Goal: Task Accomplishment & Management: Use online tool/utility

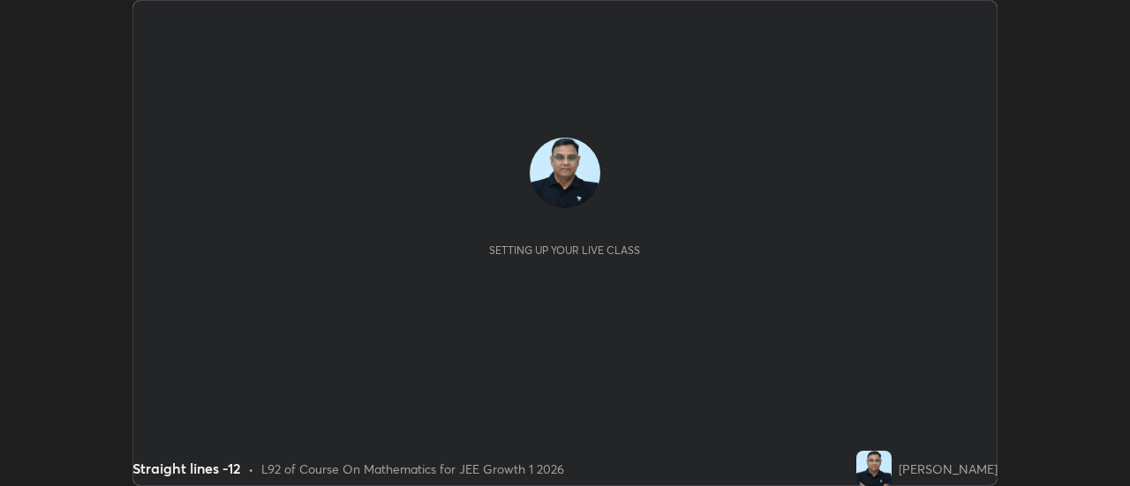
scroll to position [486, 1129]
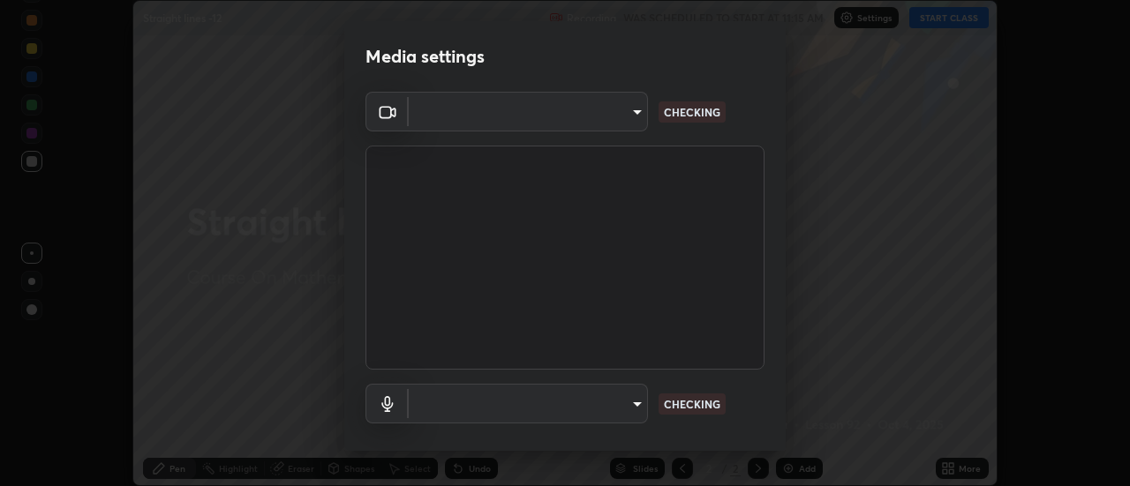
type input "c4401408a52d40c38515236f221603e9a854b9d3f030f2e841847d71f832acc5"
type input "communications"
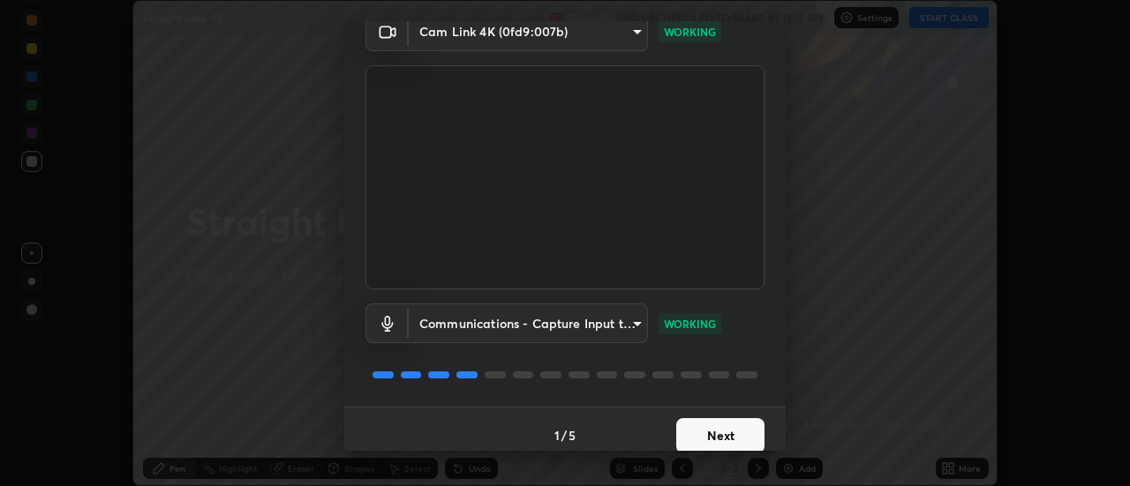
scroll to position [93, 0]
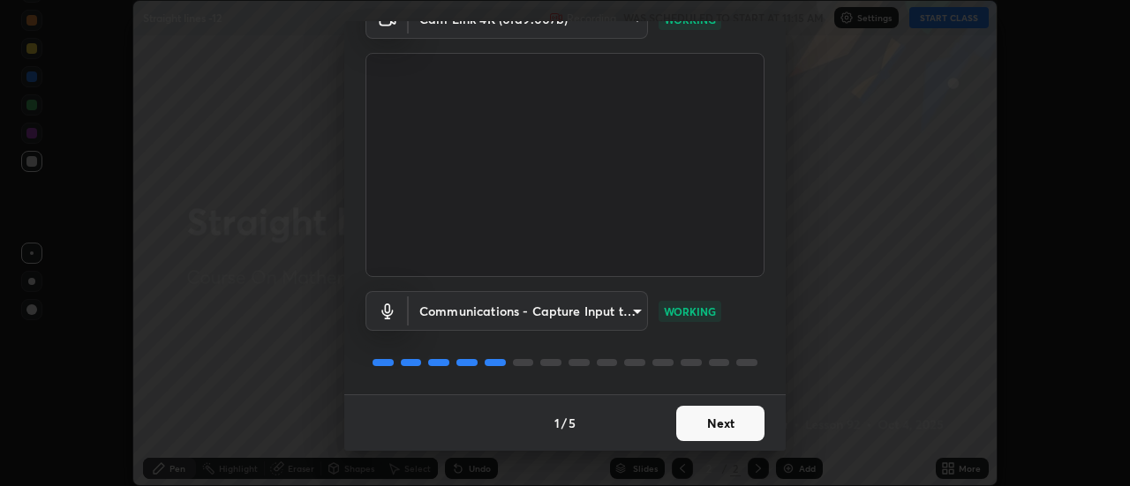
click at [745, 422] on button "Next" at bounding box center [720, 423] width 88 height 35
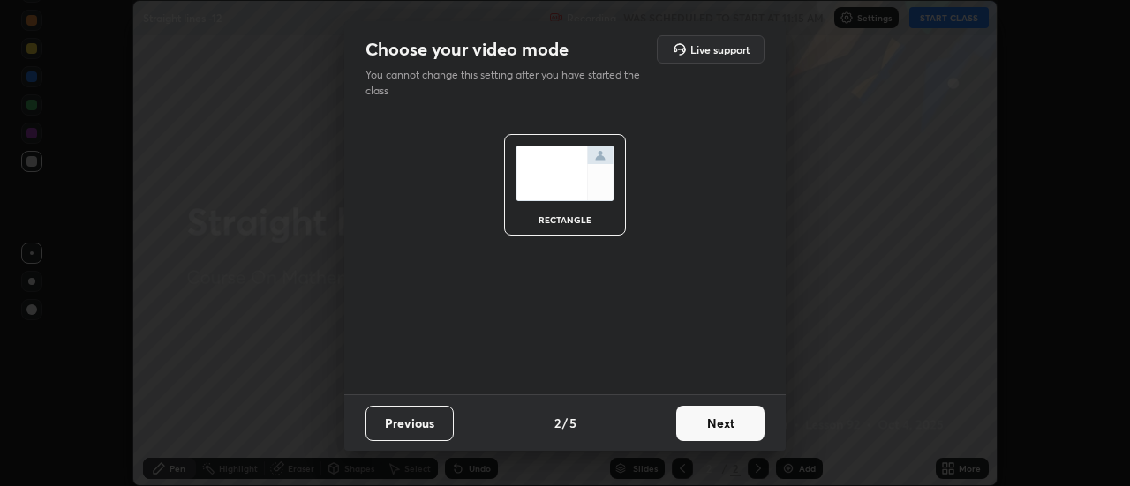
scroll to position [0, 0]
click at [752, 422] on button "Next" at bounding box center [720, 423] width 88 height 35
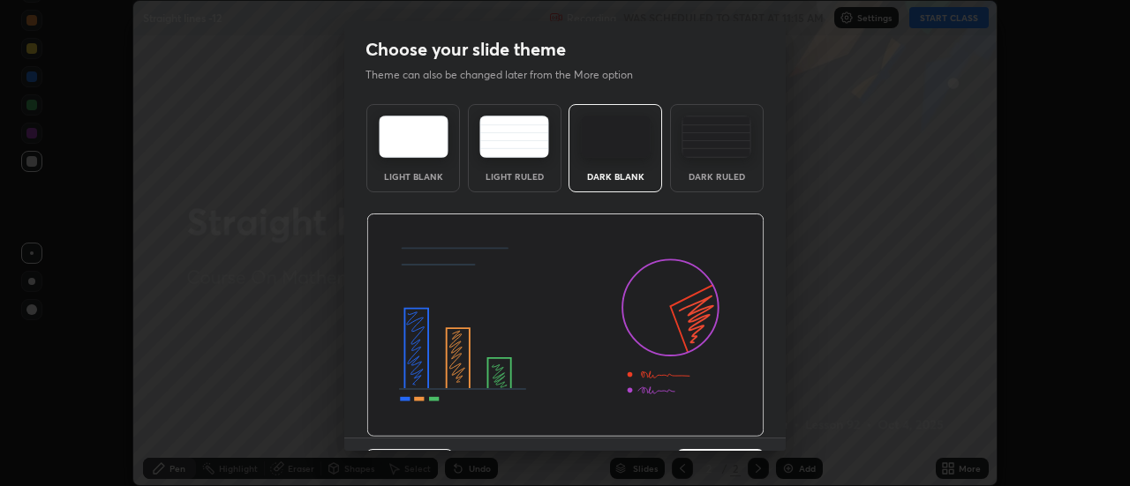
scroll to position [43, 0]
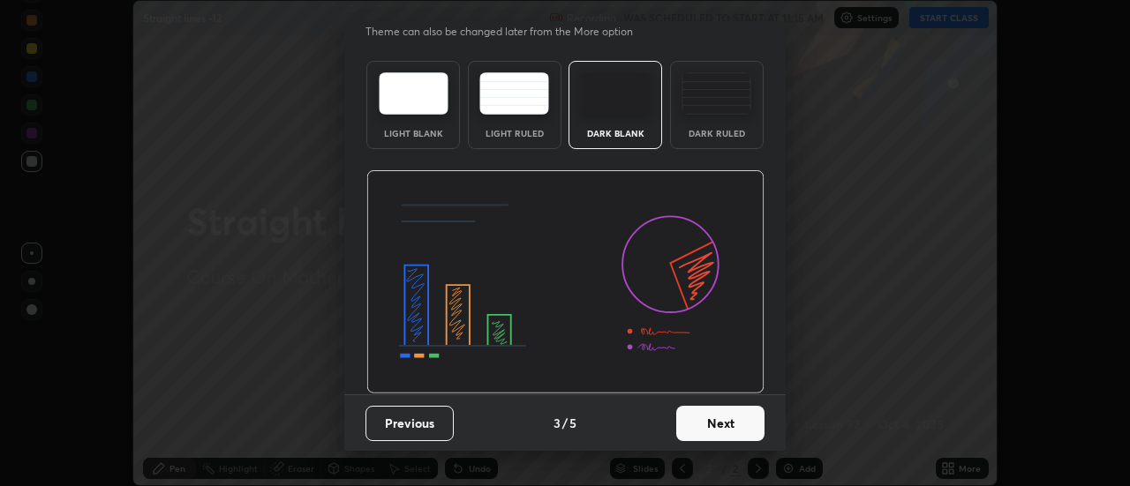
click at [740, 420] on button "Next" at bounding box center [720, 423] width 88 height 35
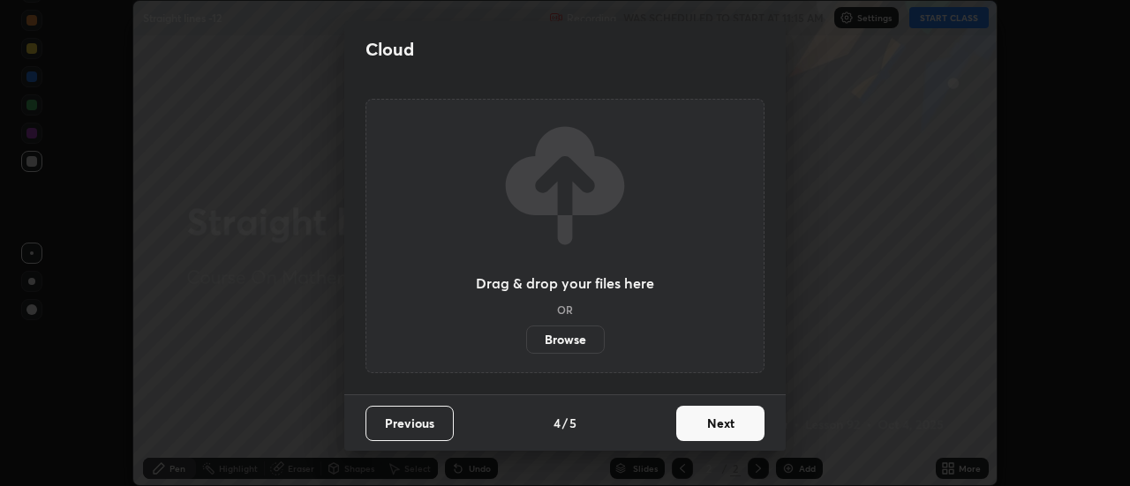
scroll to position [0, 0]
click at [751, 417] on button "Next" at bounding box center [720, 423] width 88 height 35
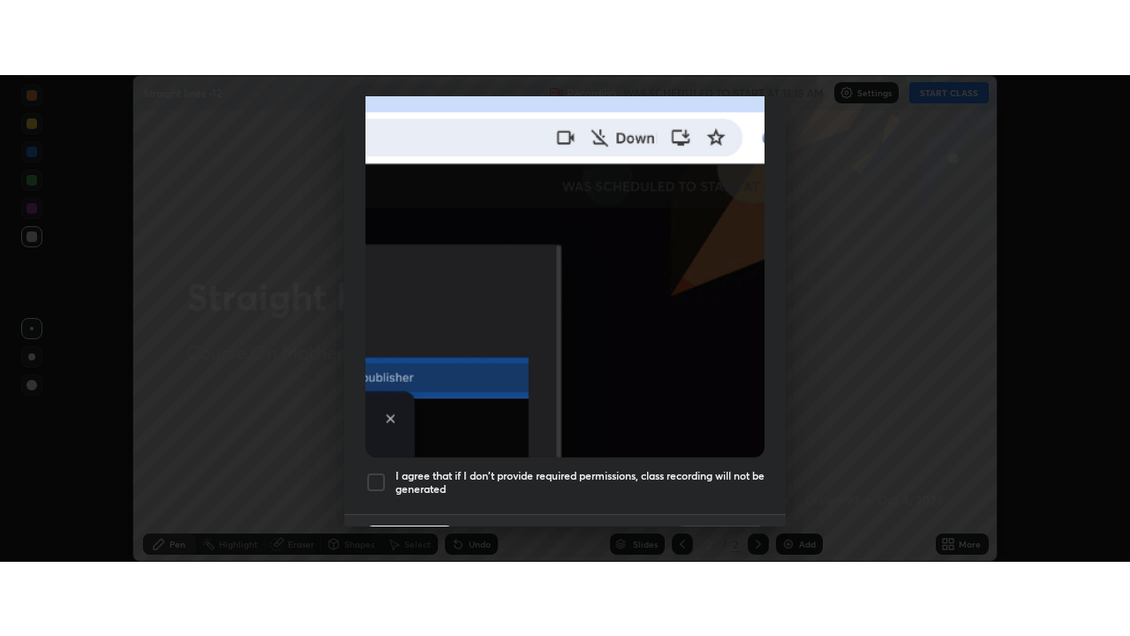
scroll to position [453, 0]
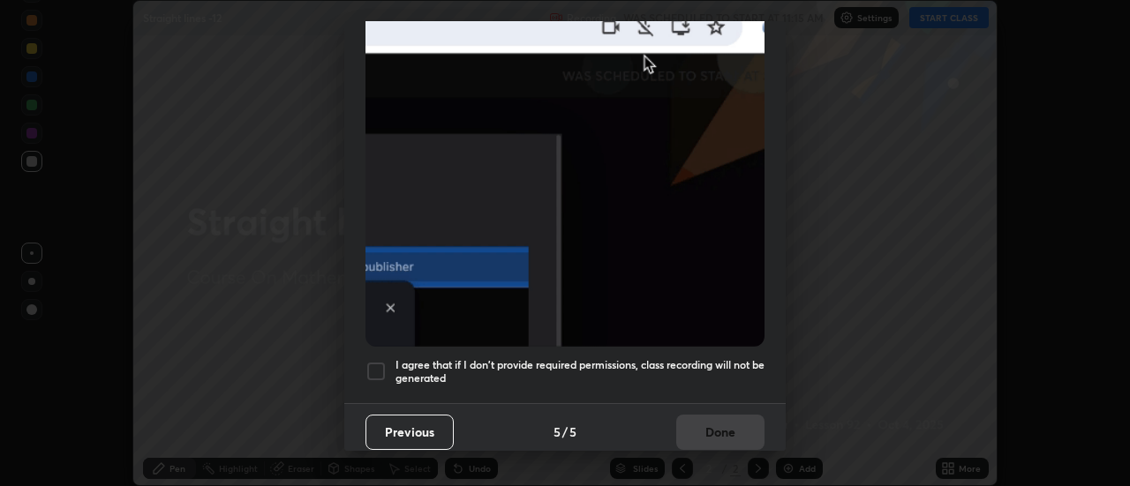
click at [373, 366] on div at bounding box center [375, 371] width 21 height 21
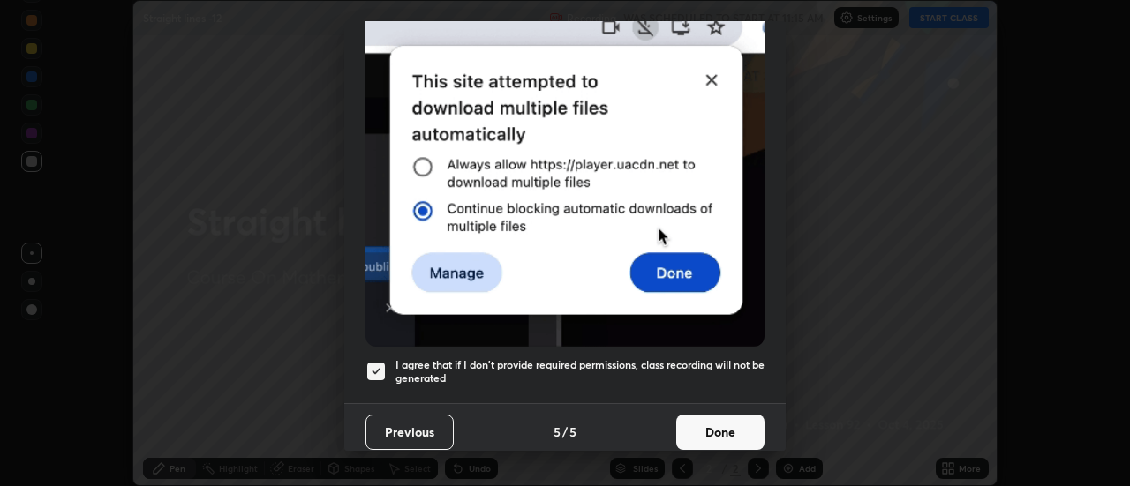
click at [708, 418] on button "Done" at bounding box center [720, 432] width 88 height 35
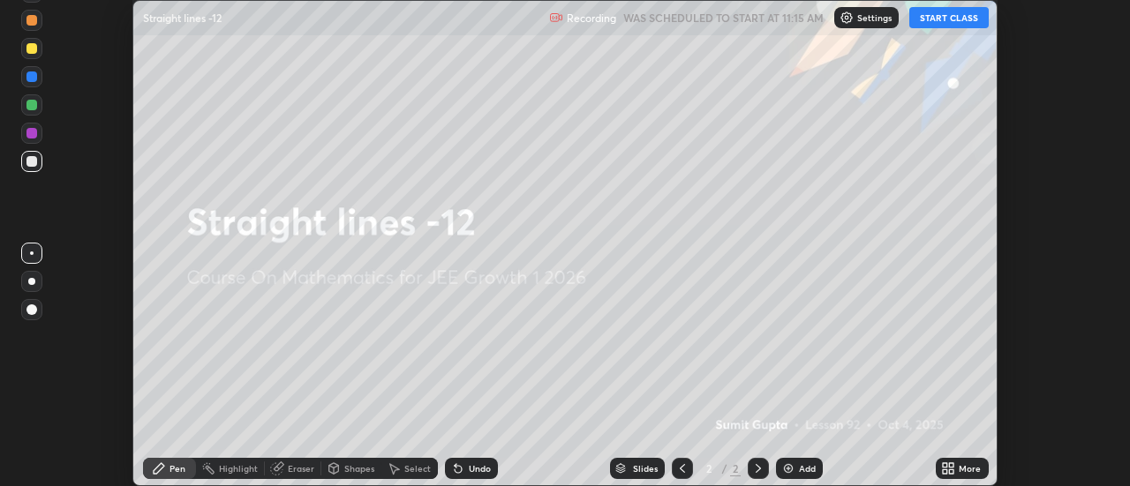
click at [795, 471] on img at bounding box center [788, 469] width 14 height 14
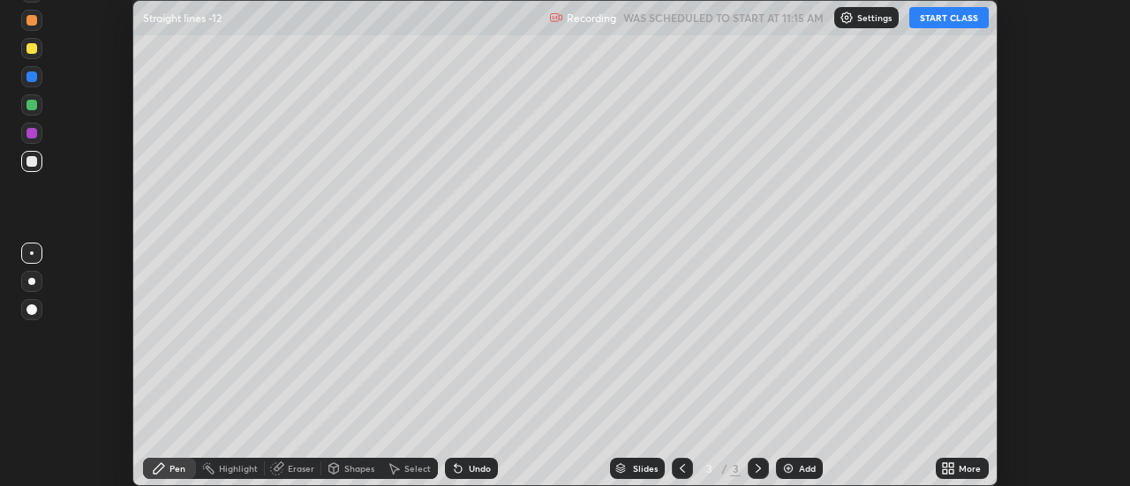
click at [952, 465] on icon at bounding box center [952, 465] width 4 height 4
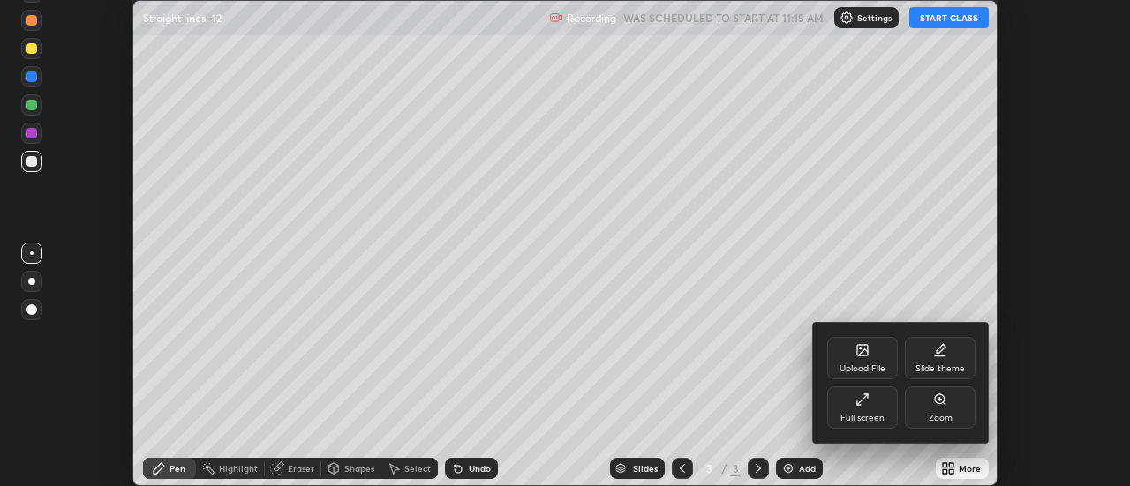
click at [876, 402] on div "Full screen" at bounding box center [862, 408] width 71 height 42
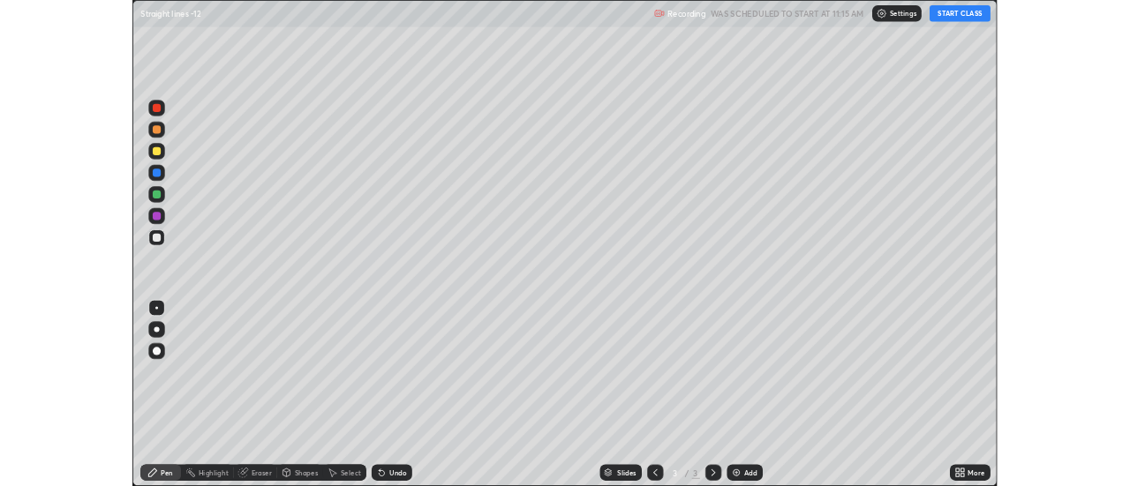
scroll to position [636, 1130]
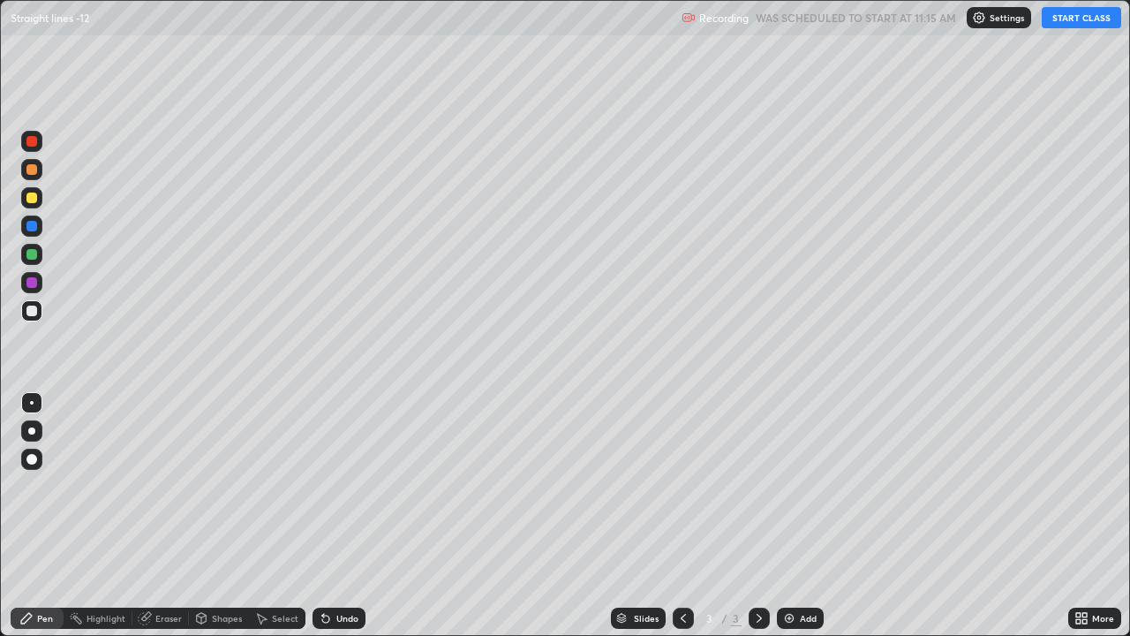
click at [1083, 26] on button "START CLASS" at bounding box center [1081, 17] width 79 height 21
click at [342, 486] on div "Undo" at bounding box center [347, 618] width 22 height 9
click at [343, 486] on div "Undo" at bounding box center [347, 618] width 22 height 9
click at [348, 486] on div "Undo" at bounding box center [347, 618] width 22 height 9
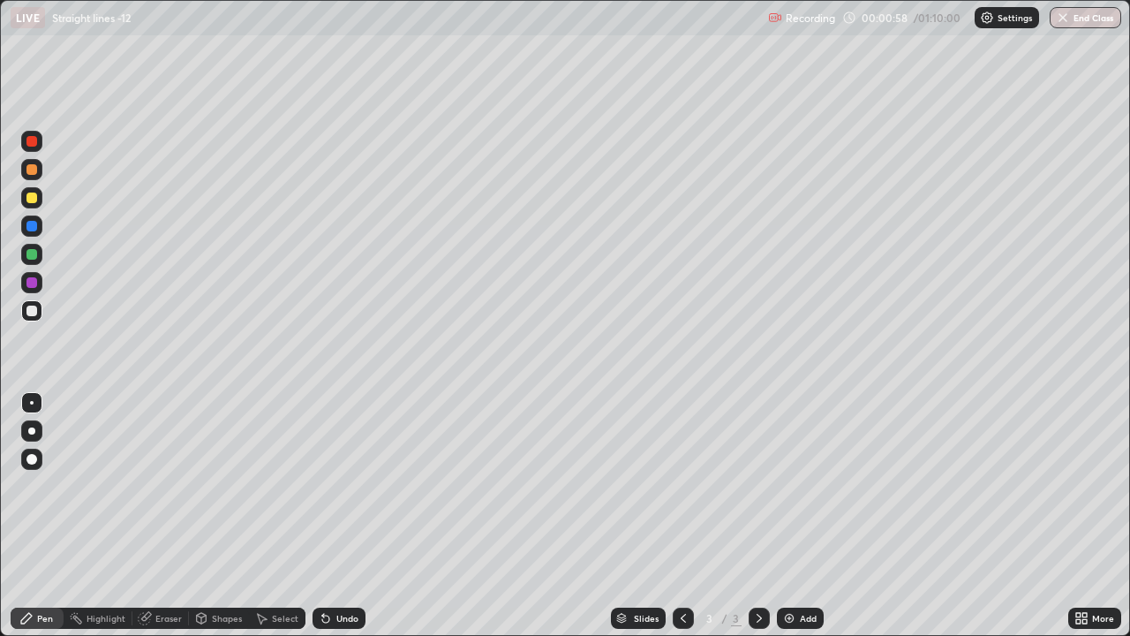
click at [353, 486] on div "Undo" at bounding box center [347, 618] width 22 height 9
click at [361, 486] on div "Undo" at bounding box center [339, 617] width 53 height 21
click at [177, 486] on div "Eraser" at bounding box center [168, 618] width 26 height 9
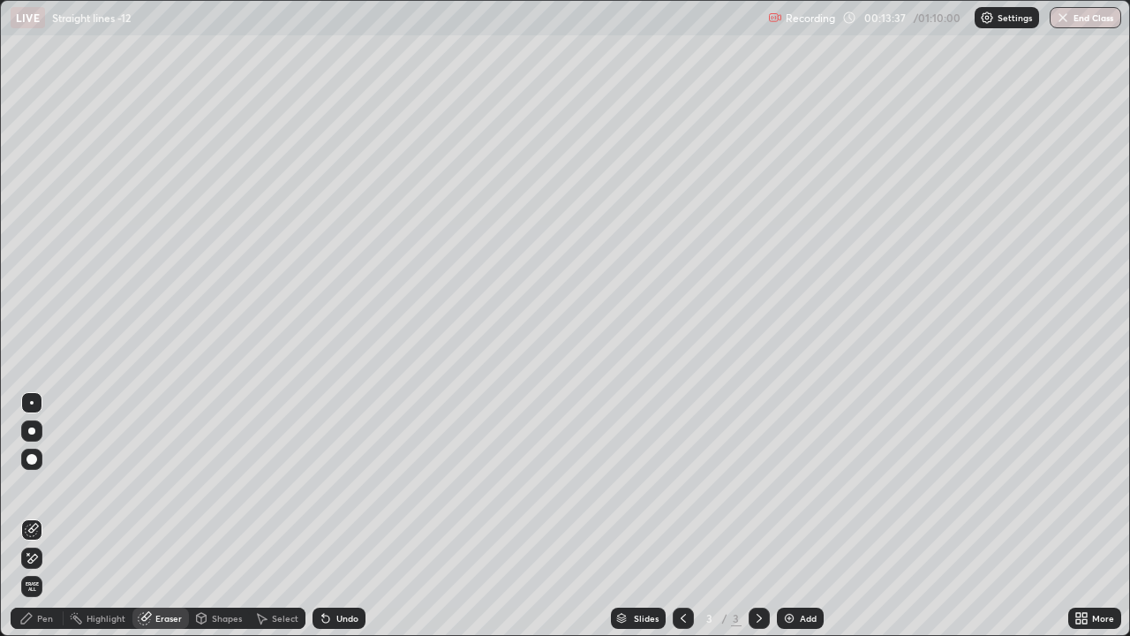
click at [49, 486] on div "Pen" at bounding box center [45, 618] width 16 height 9
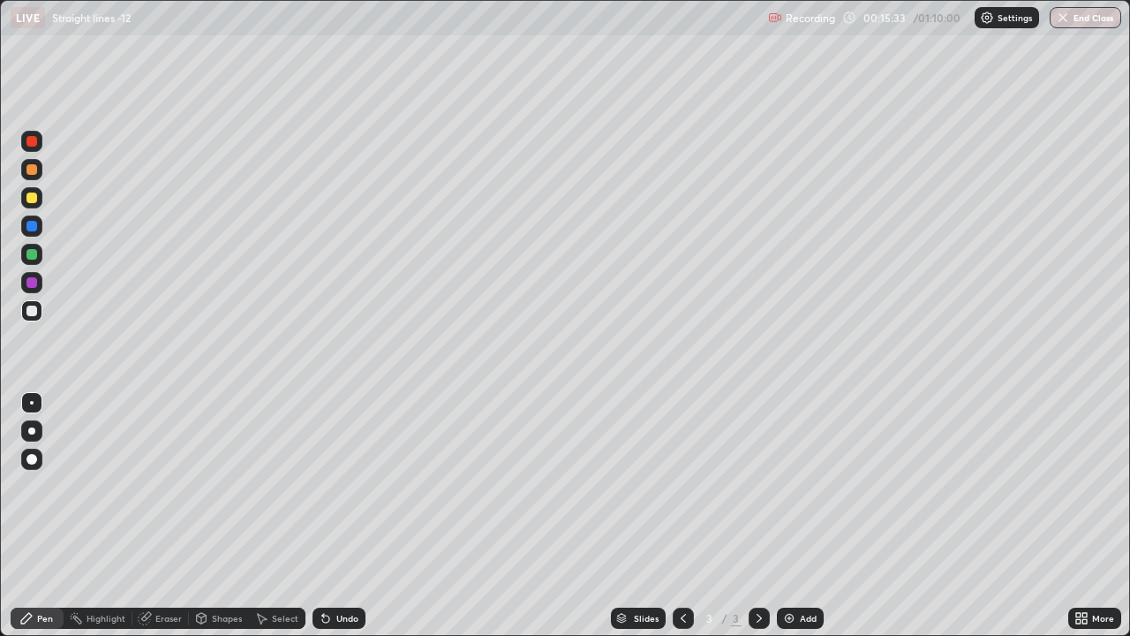
click at [804, 486] on div "Add" at bounding box center [808, 618] width 17 height 9
click at [171, 486] on div "Eraser" at bounding box center [168, 618] width 26 height 9
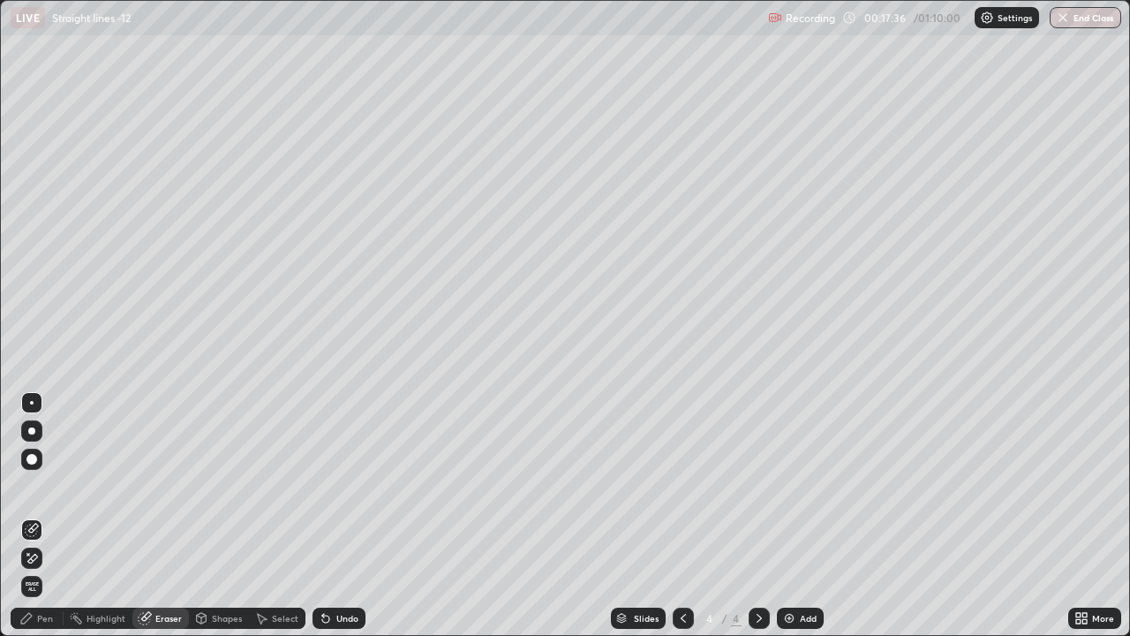
click at [48, 486] on div "Pen" at bounding box center [45, 618] width 16 height 9
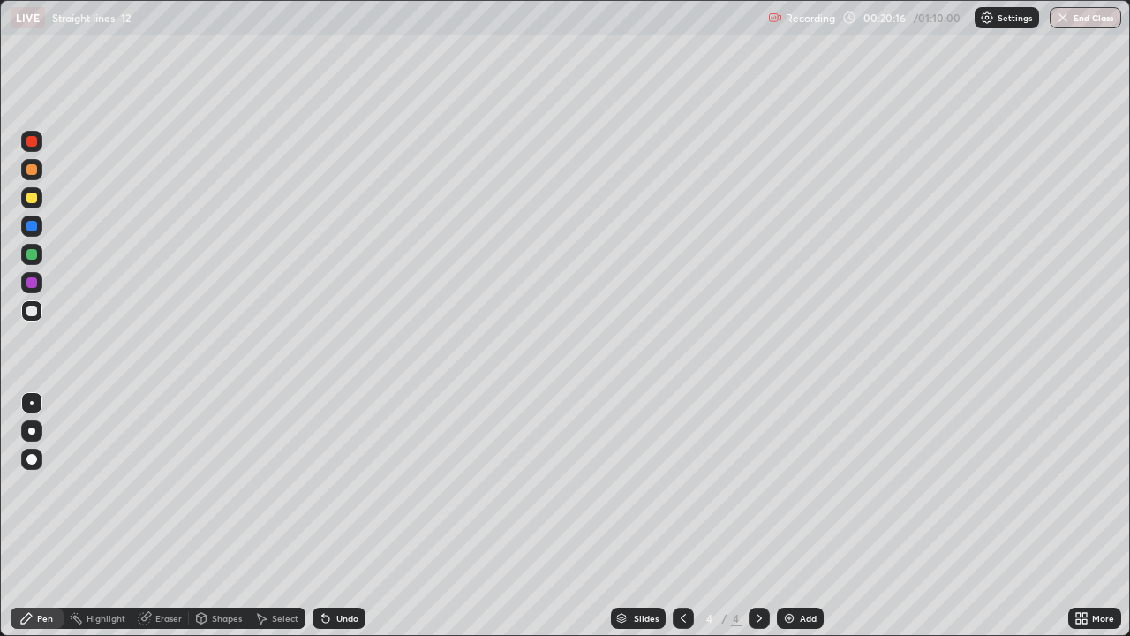
click at [355, 486] on div "Undo" at bounding box center [347, 618] width 22 height 9
click at [804, 486] on div "Add" at bounding box center [808, 618] width 17 height 9
click at [283, 486] on div "Select" at bounding box center [285, 618] width 26 height 9
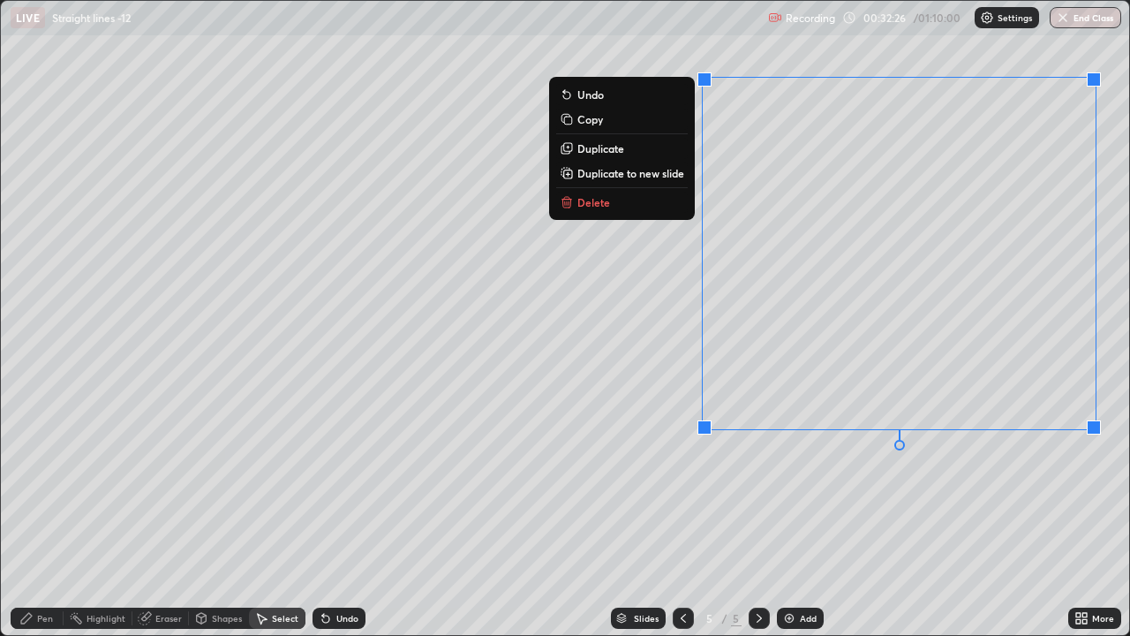
click at [637, 194] on button "Delete" at bounding box center [622, 202] width 132 height 21
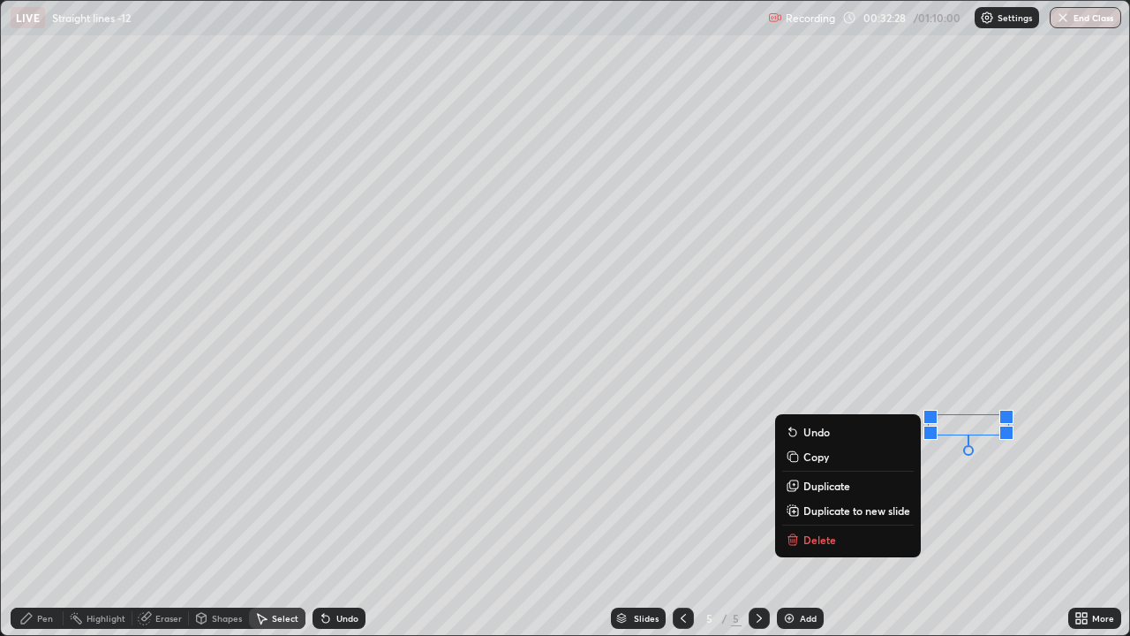
click at [853, 486] on button "Delete" at bounding box center [848, 539] width 132 height 21
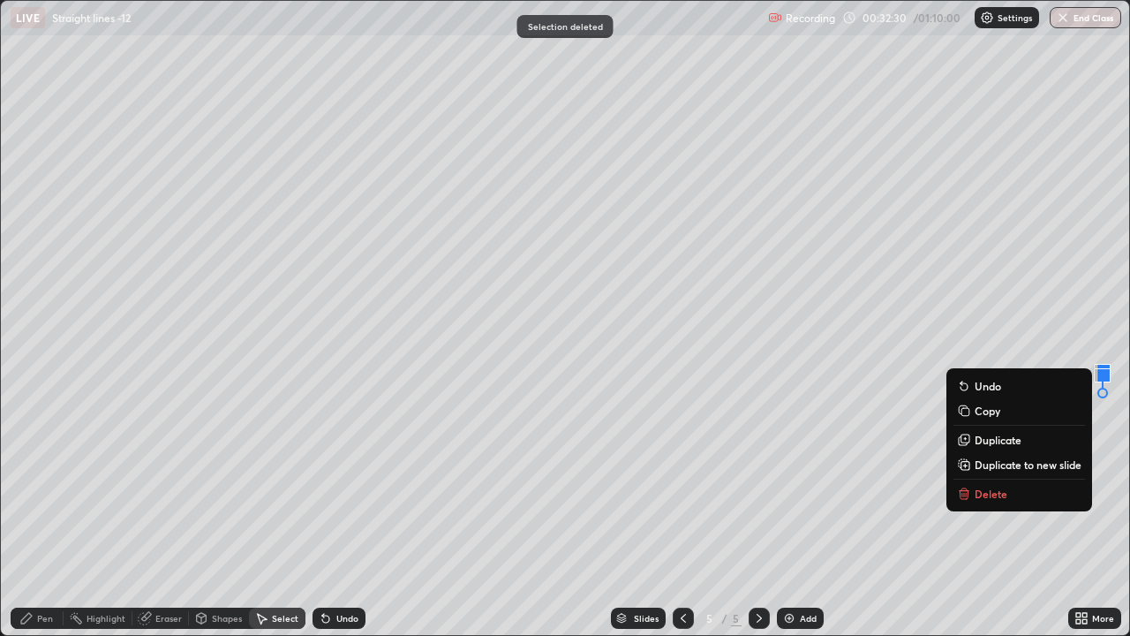
click at [990, 486] on p "Delete" at bounding box center [991, 493] width 33 height 14
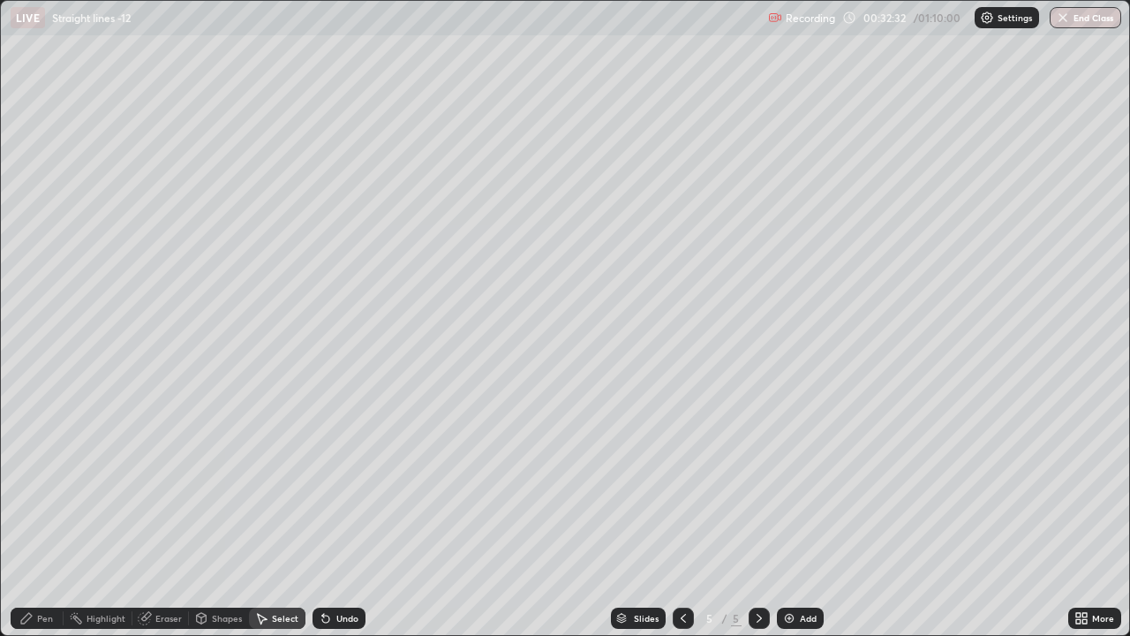
click at [48, 486] on div "Pen" at bounding box center [37, 617] width 53 height 21
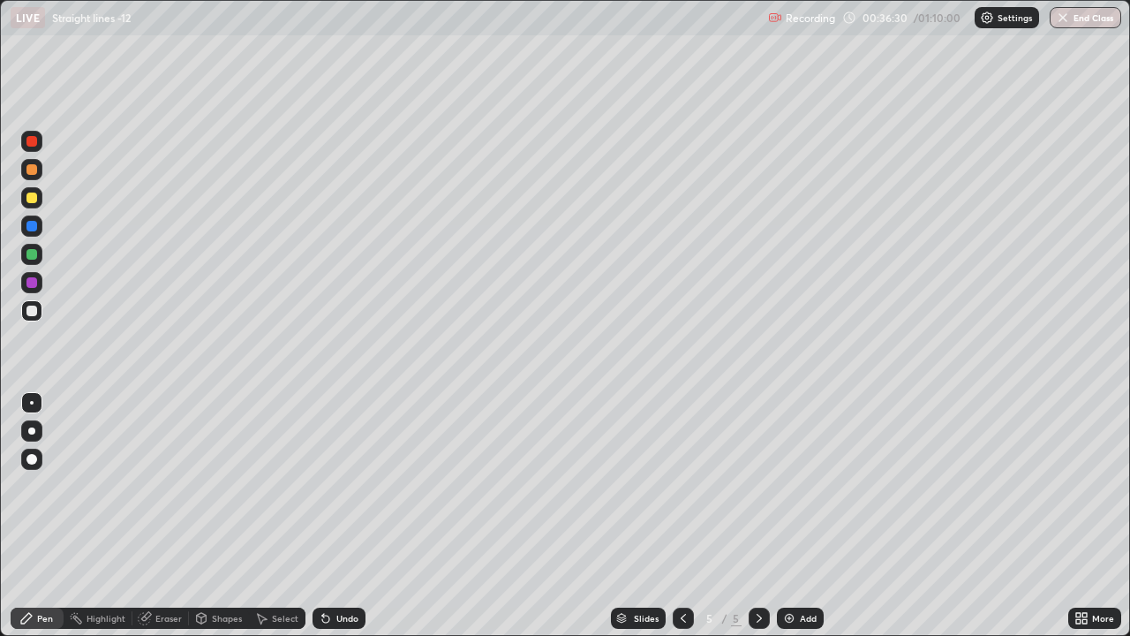
click at [804, 486] on div "Add" at bounding box center [808, 618] width 17 height 9
click at [830, 486] on div "Slides 6 / 6 Add" at bounding box center [716, 617] width 703 height 35
click at [844, 486] on div "Slides 6 / 6 Add" at bounding box center [716, 617] width 703 height 35
click at [809, 486] on div "Add" at bounding box center [808, 618] width 17 height 9
click at [801, 486] on div "Add" at bounding box center [808, 618] width 17 height 9
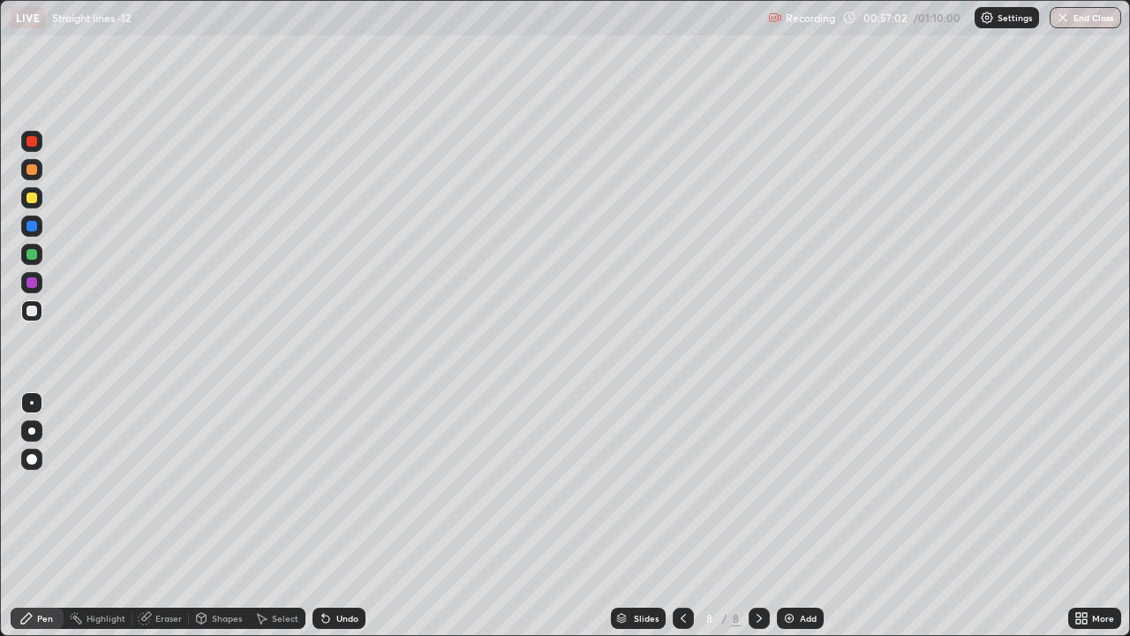
click at [800, 486] on div "Add" at bounding box center [808, 618] width 17 height 9
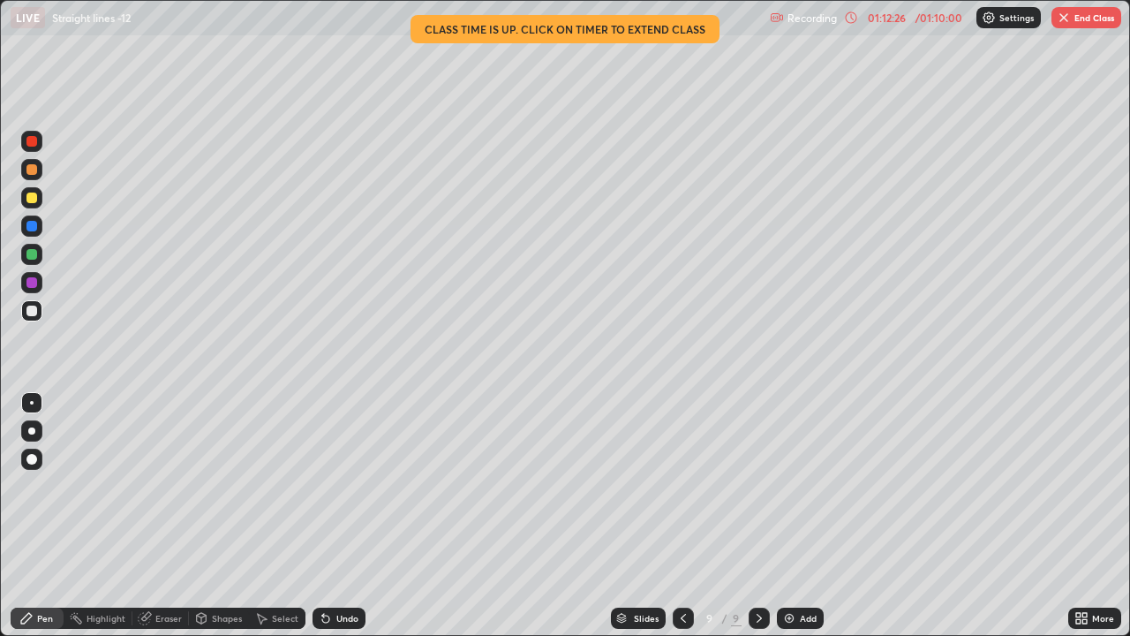
click at [800, 486] on div "Add" at bounding box center [808, 618] width 17 height 9
click at [1085, 19] on button "End Class" at bounding box center [1086, 17] width 70 height 21
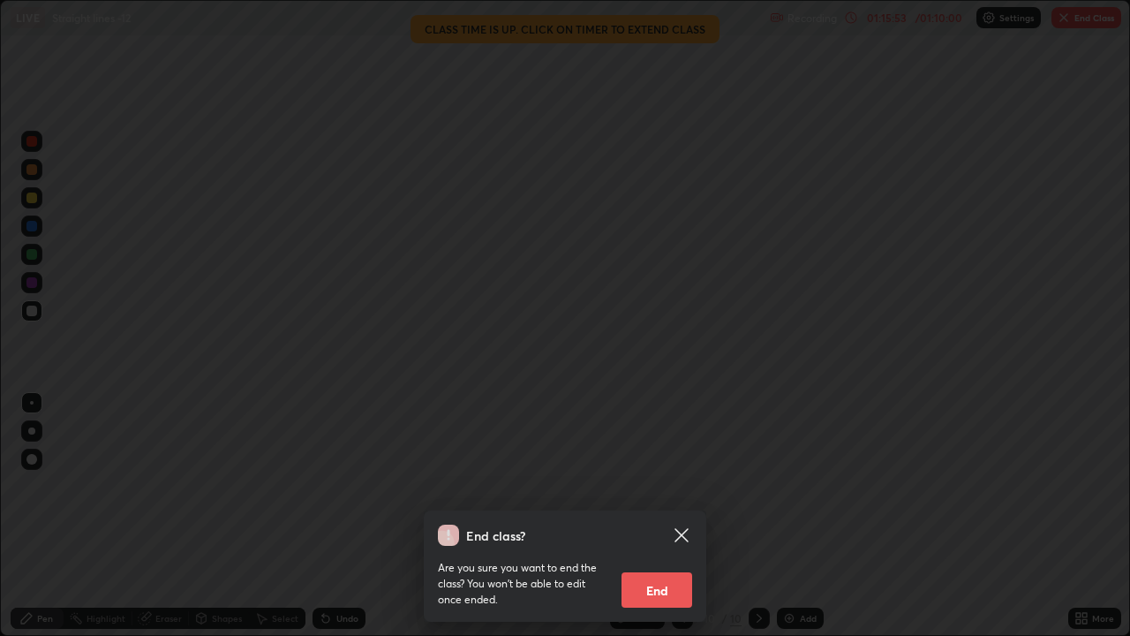
click at [679, 486] on button "End" at bounding box center [657, 589] width 71 height 35
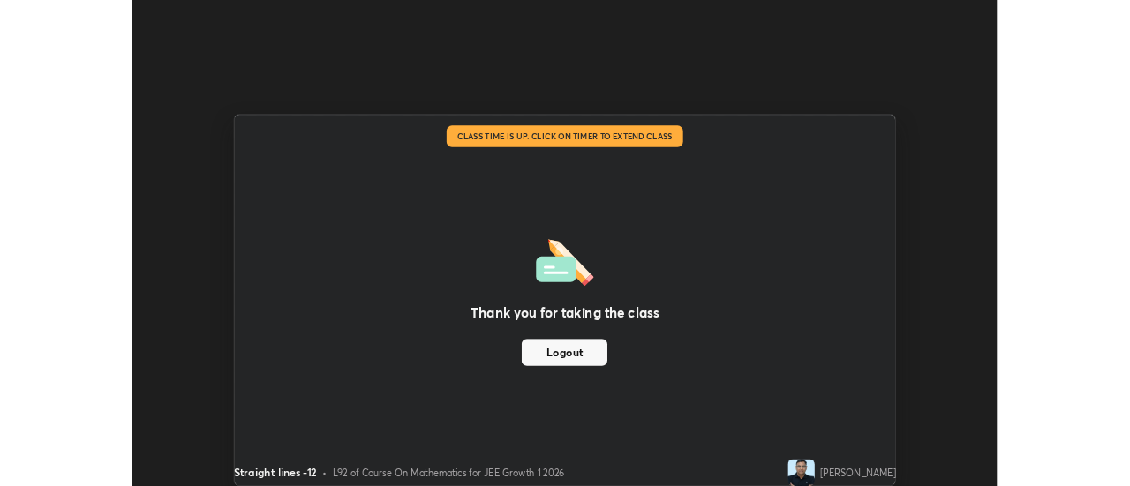
scroll to position [87799, 87155]
